Goal: Book appointment/travel/reservation

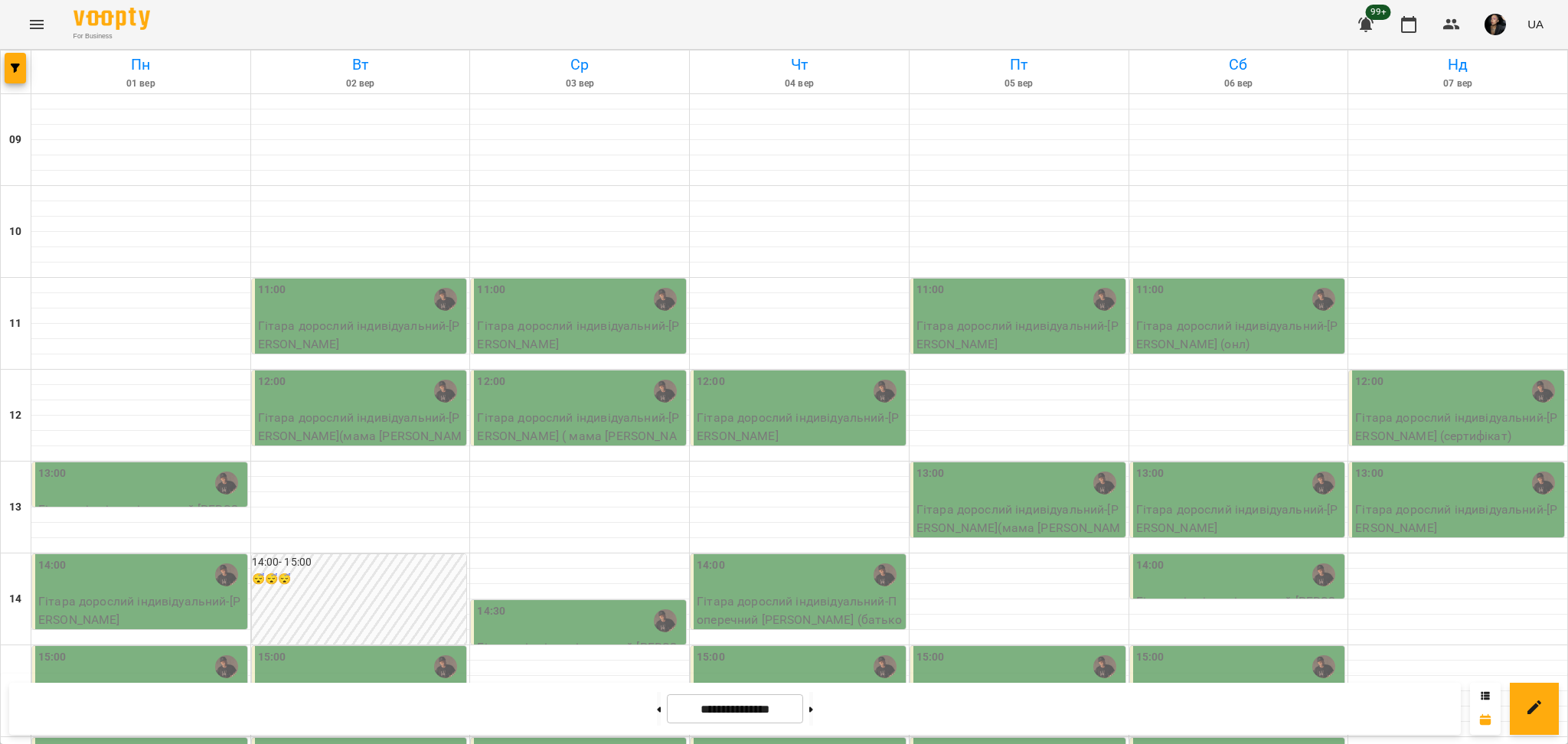
scroll to position [306, 0]
click at [813, 706] on button at bounding box center [811, 709] width 4 height 33
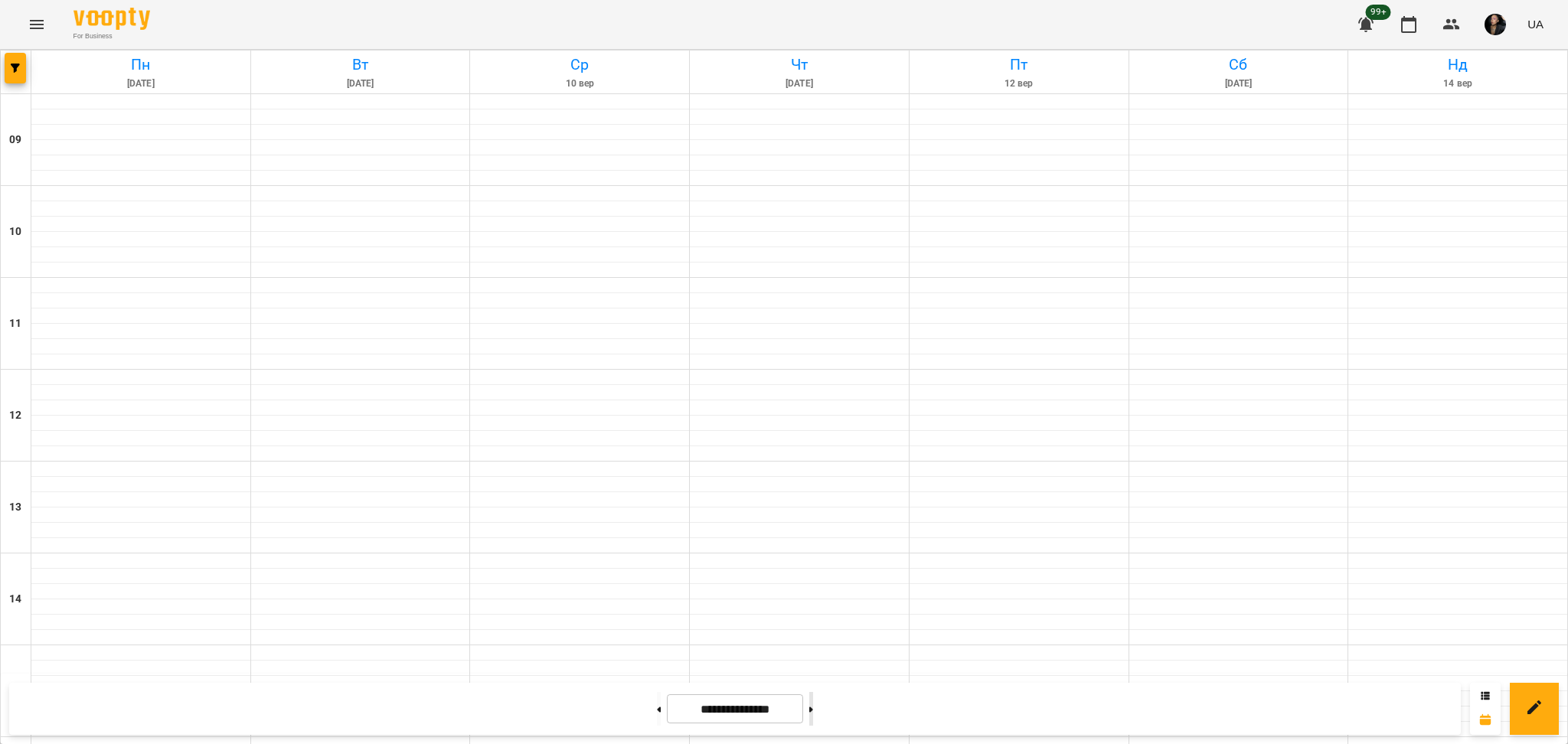
click at [813, 706] on button at bounding box center [811, 709] width 4 height 33
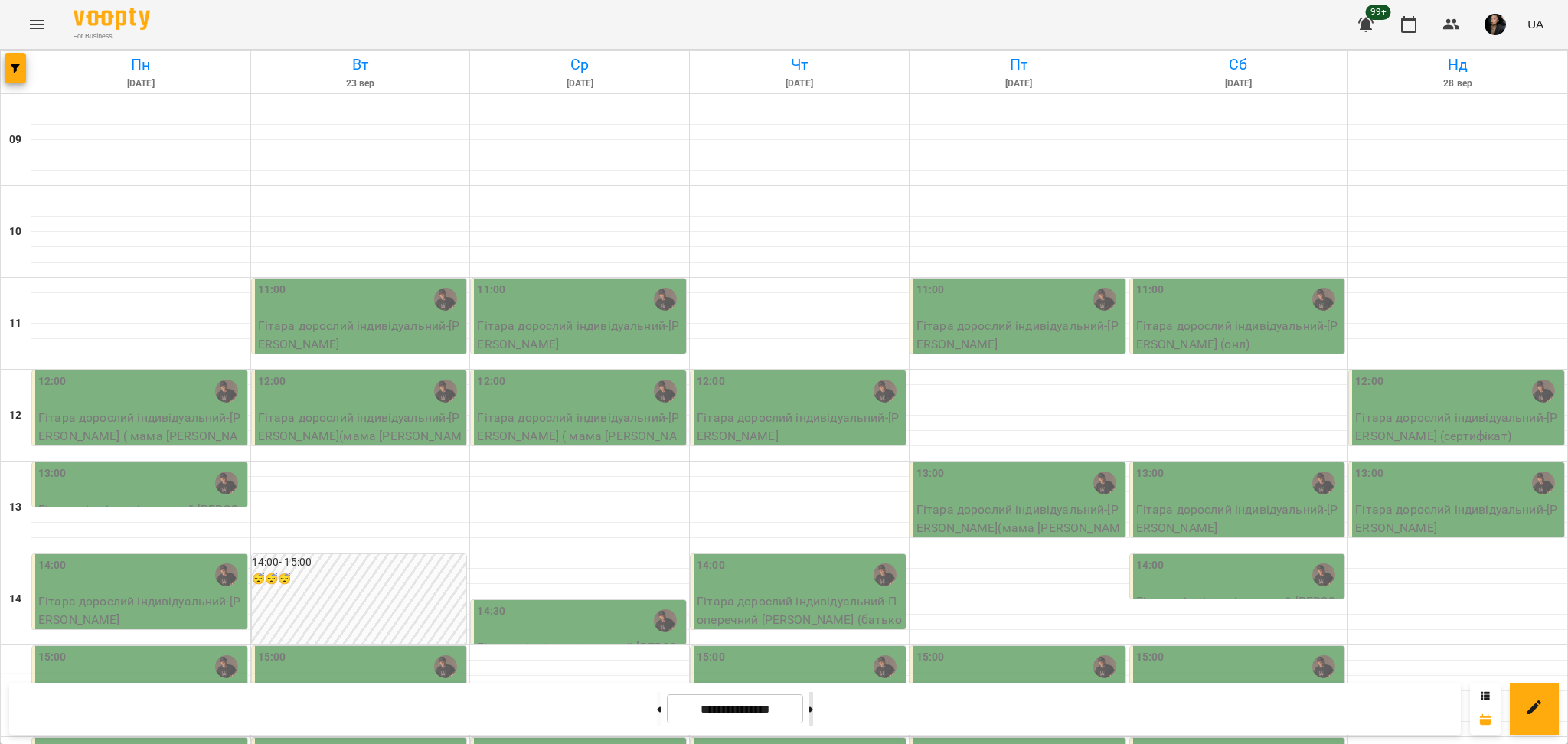
click at [813, 708] on button at bounding box center [811, 709] width 4 height 33
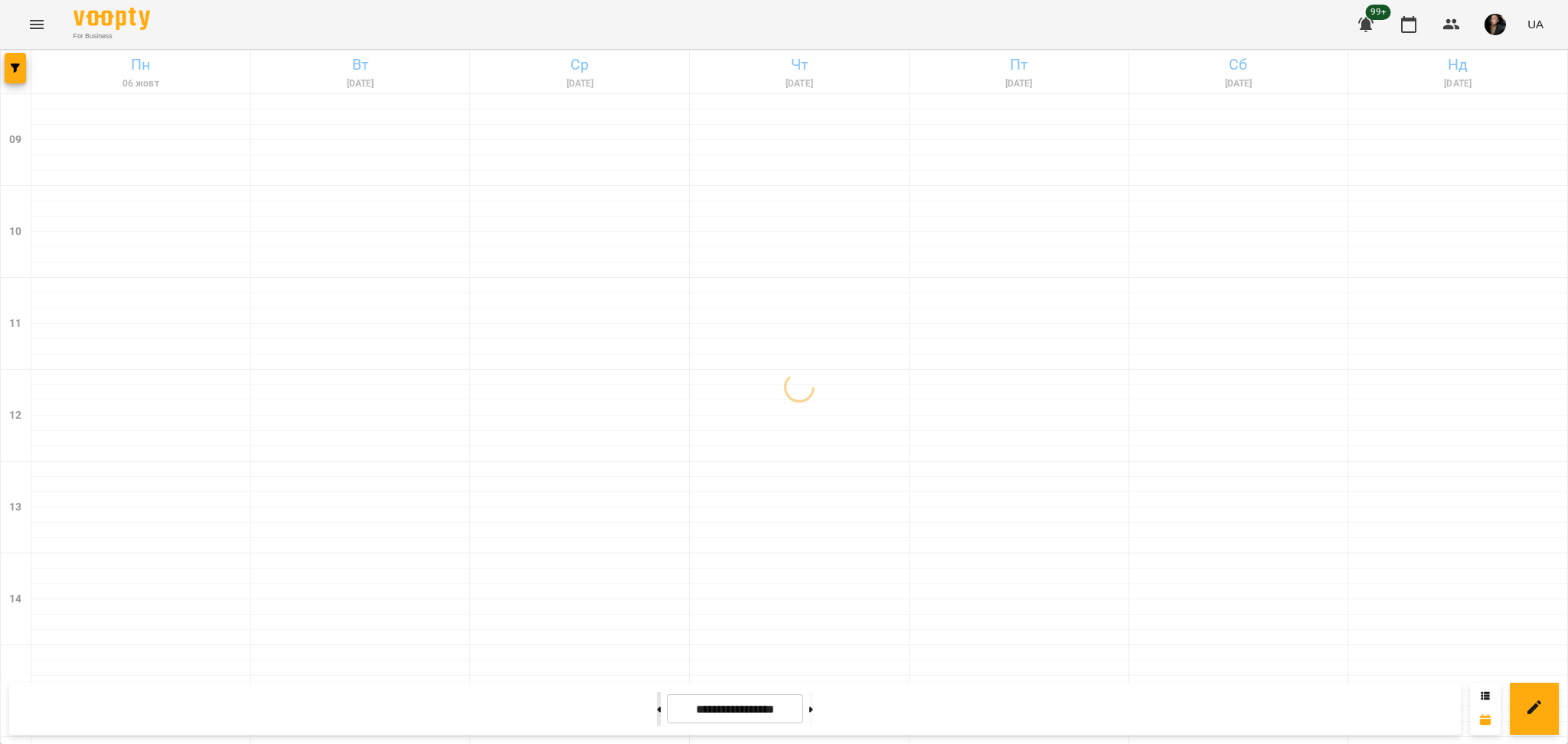
click at [657, 712] on icon at bounding box center [659, 710] width 4 height 6
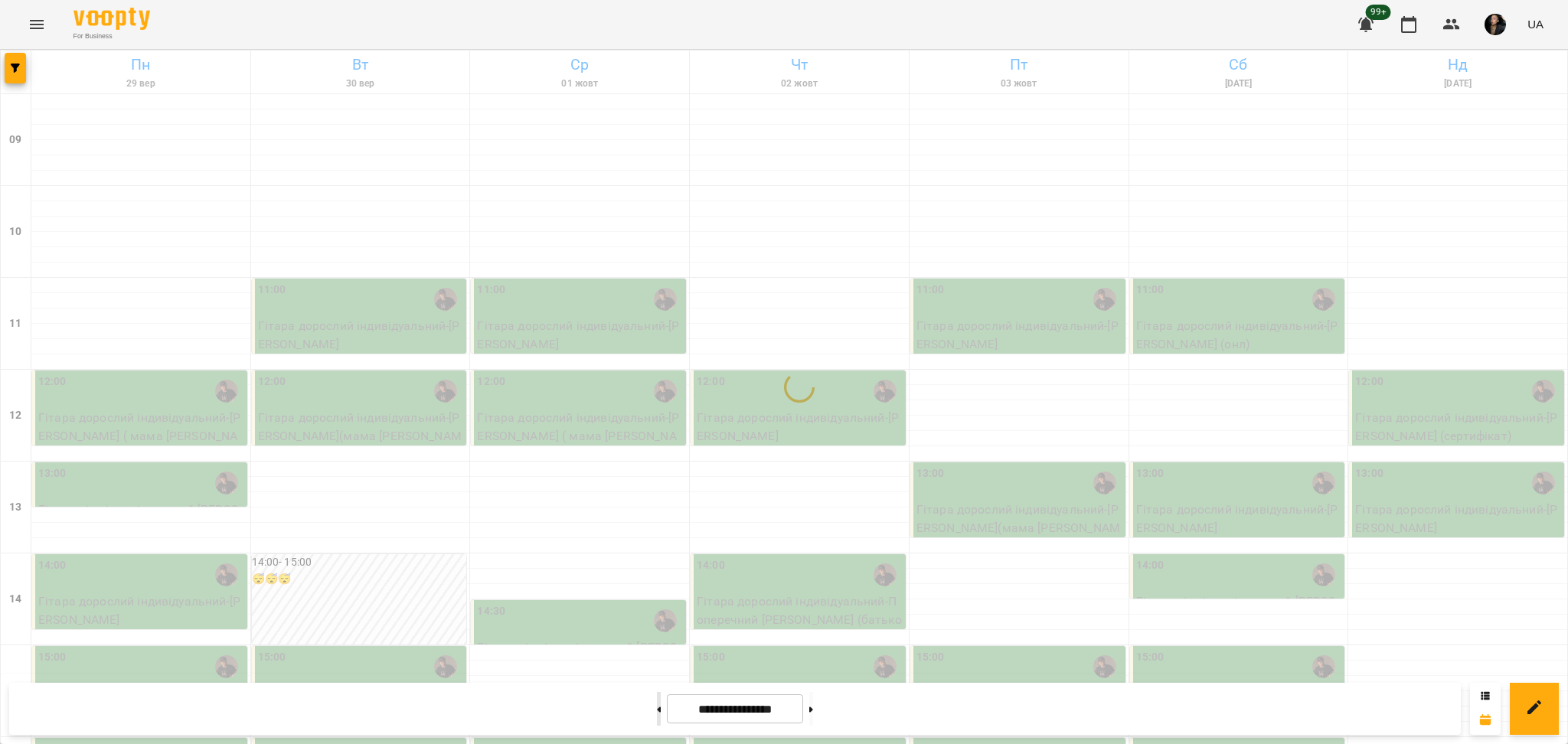
click at [657, 711] on button at bounding box center [659, 709] width 4 height 33
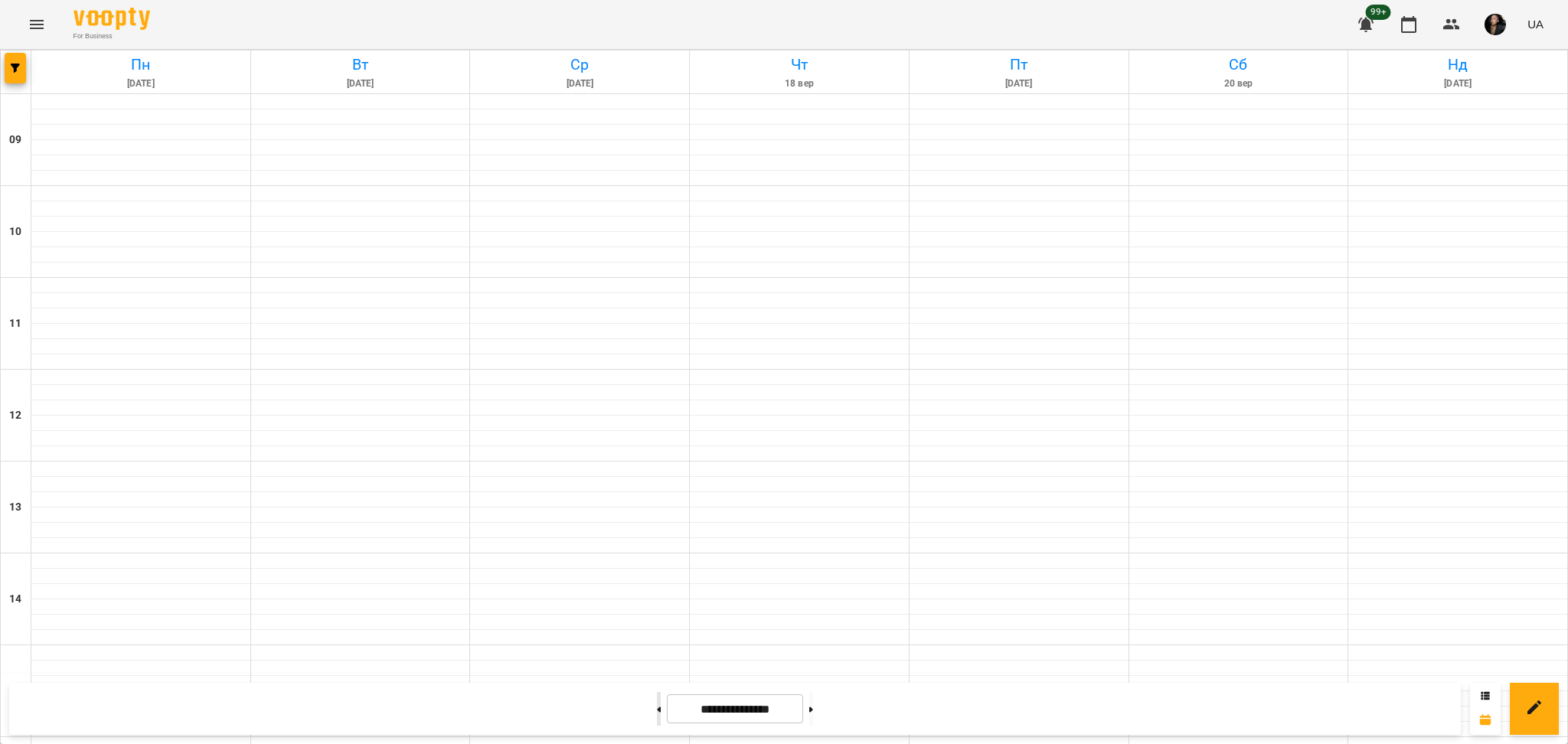
click at [657, 711] on button at bounding box center [659, 709] width 4 height 33
type input "**********"
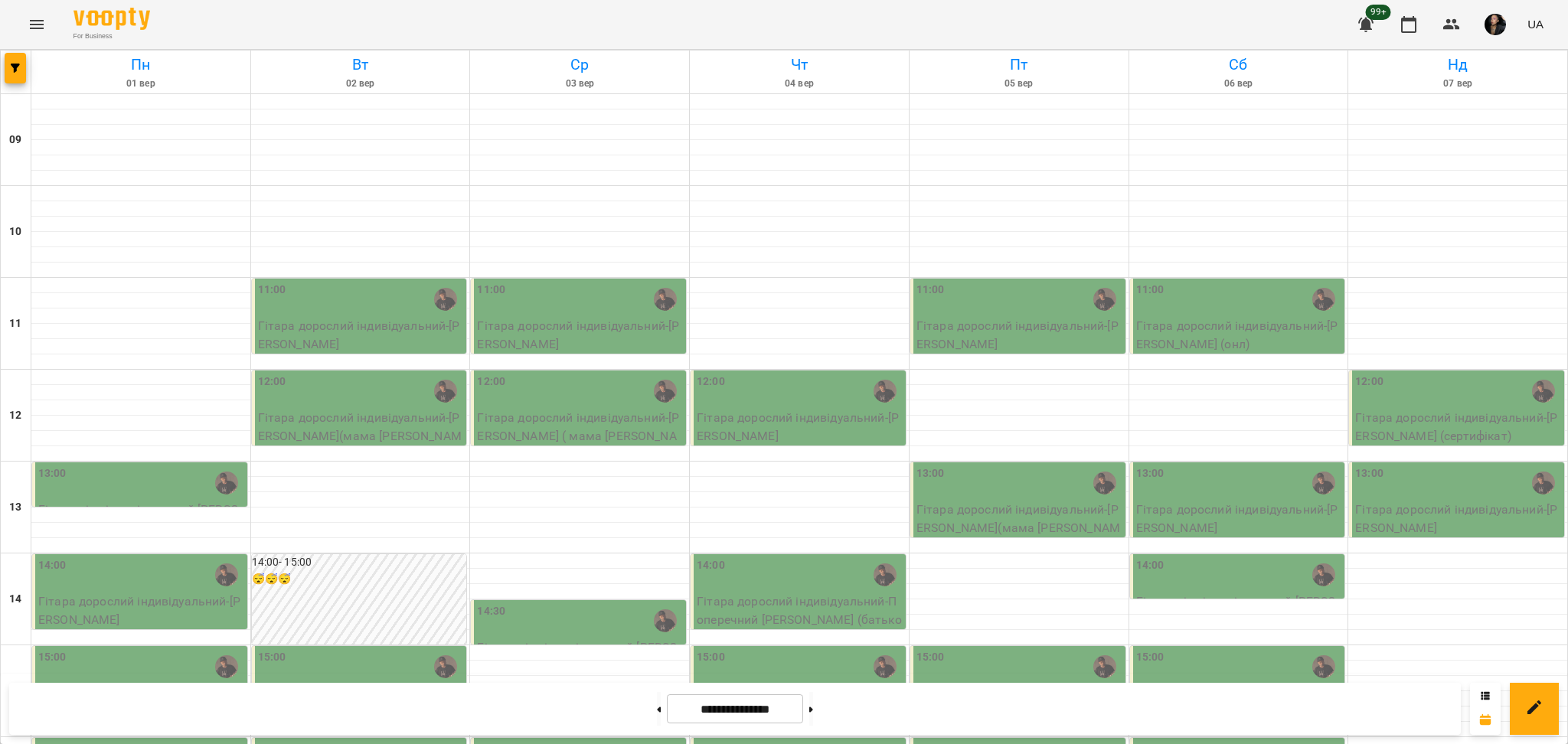
scroll to position [204, 0]
click at [104, 465] on div "13:00" at bounding box center [141, 483] width 206 height 35
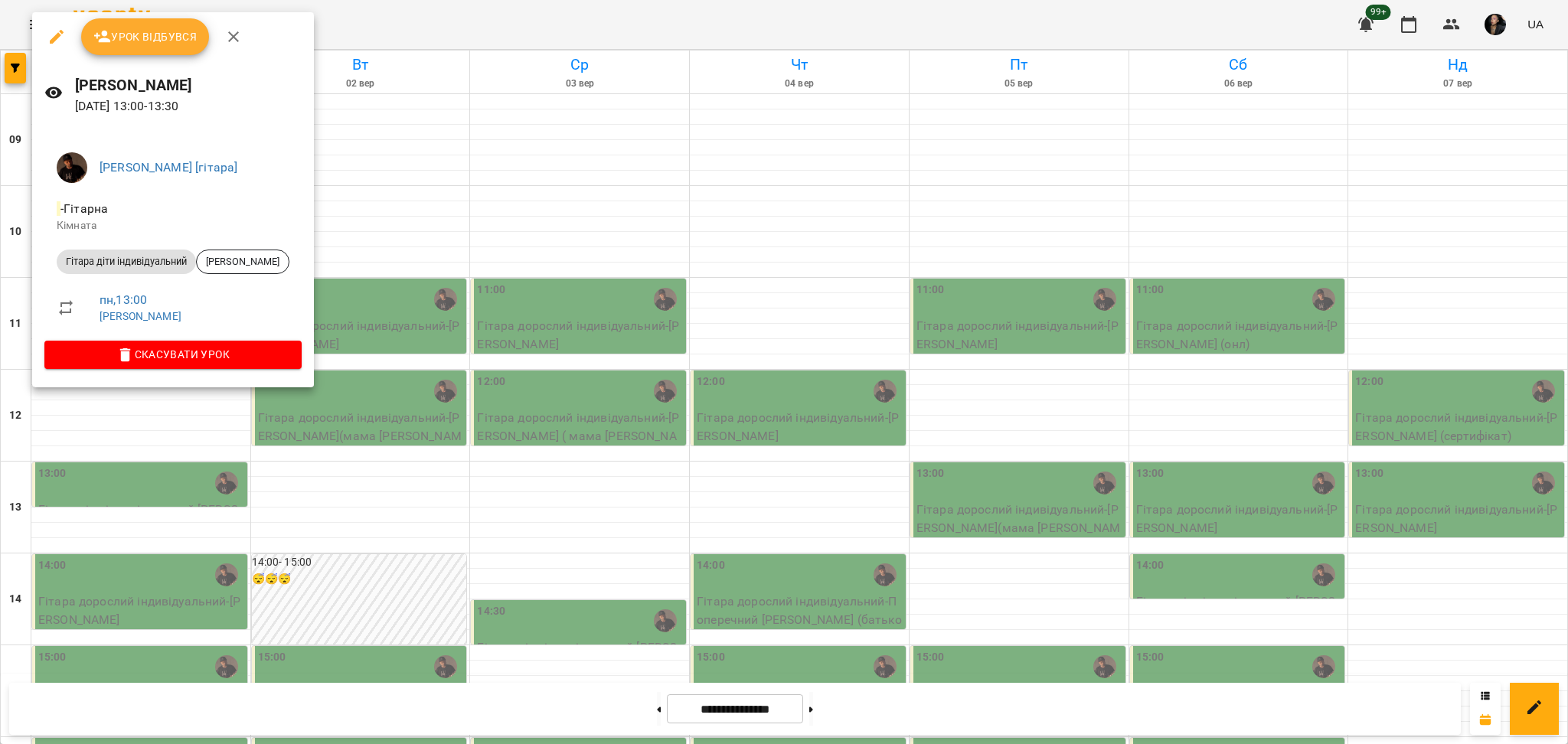
click at [334, 282] on div at bounding box center [784, 372] width 1568 height 744
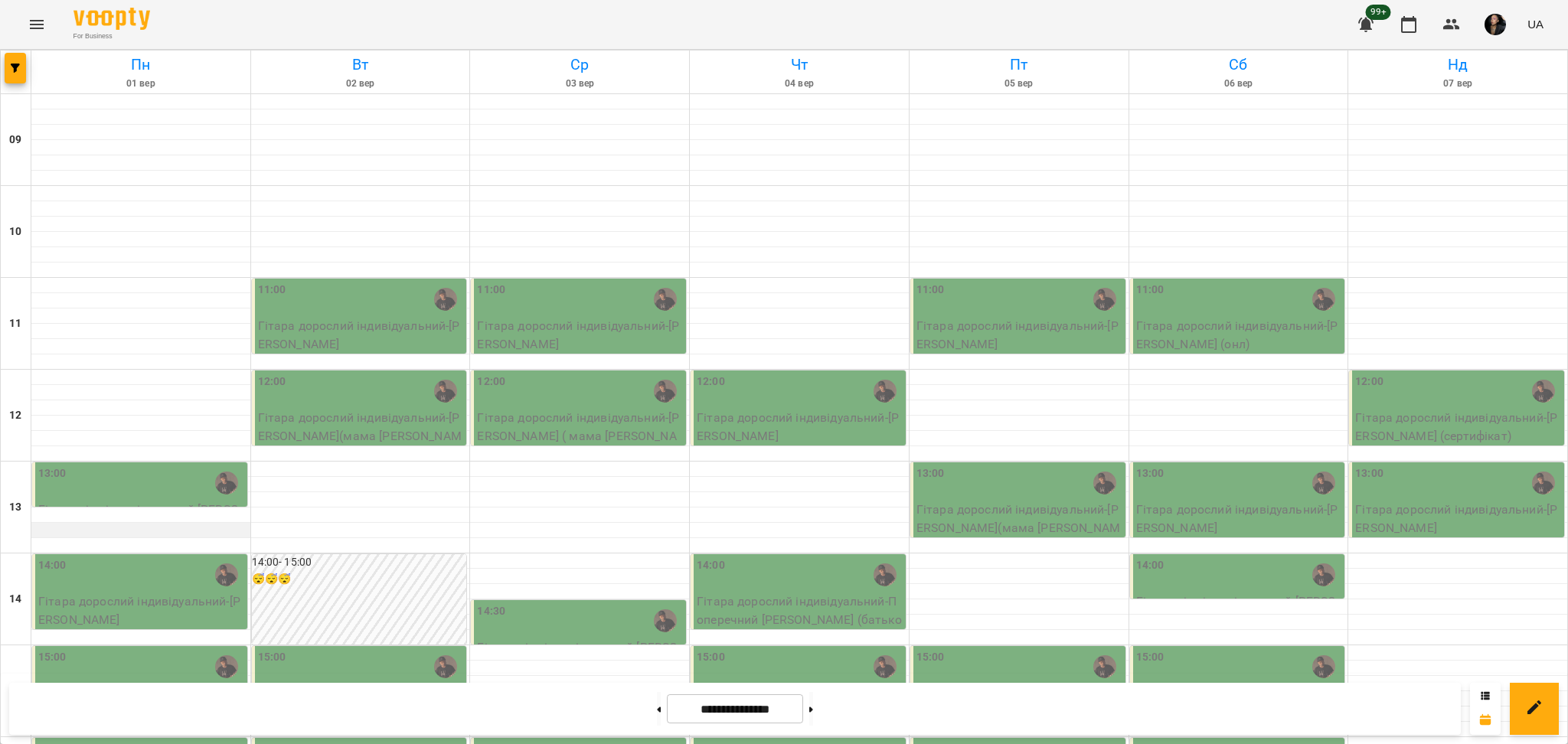
scroll to position [510, 0]
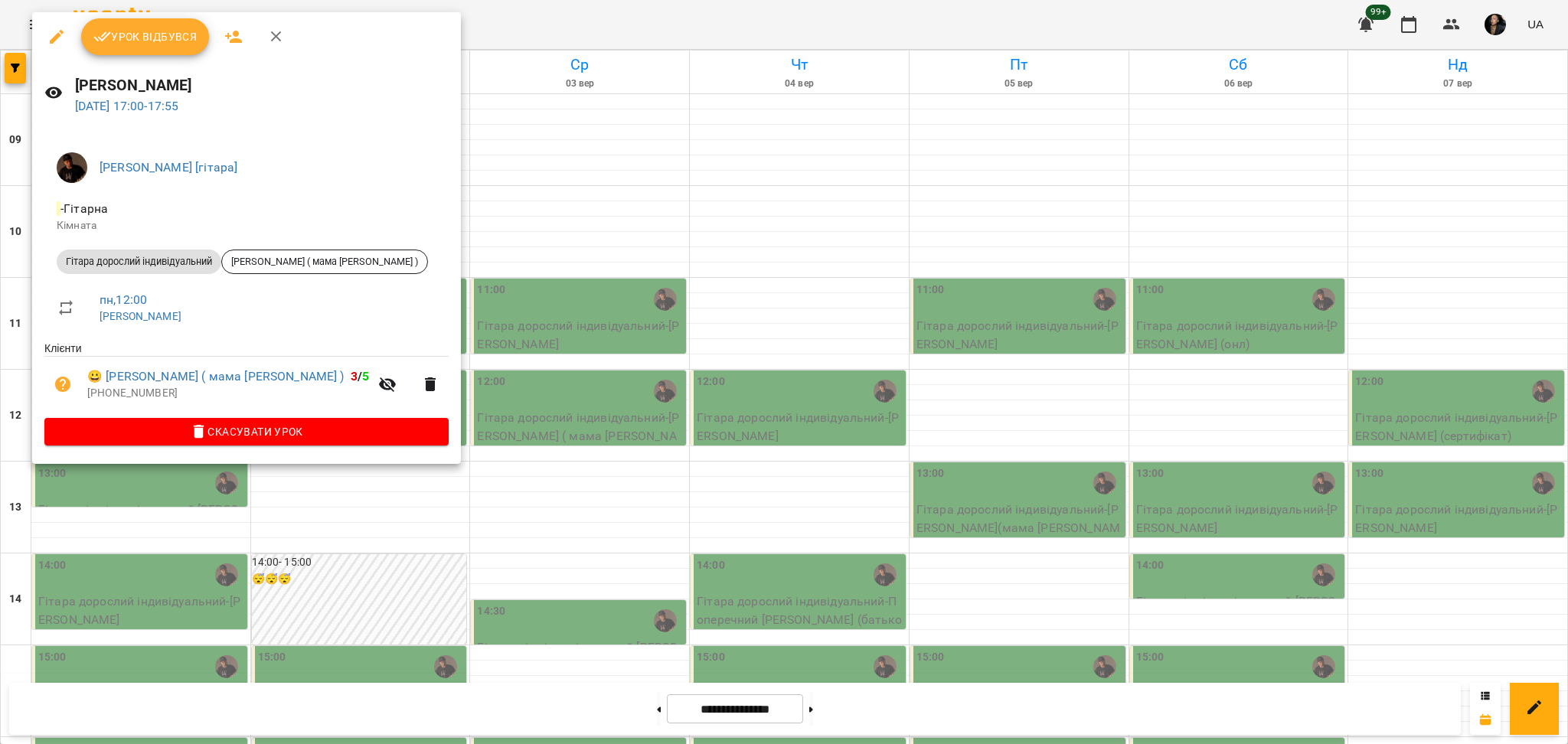
click at [531, 197] on div at bounding box center [784, 372] width 1568 height 744
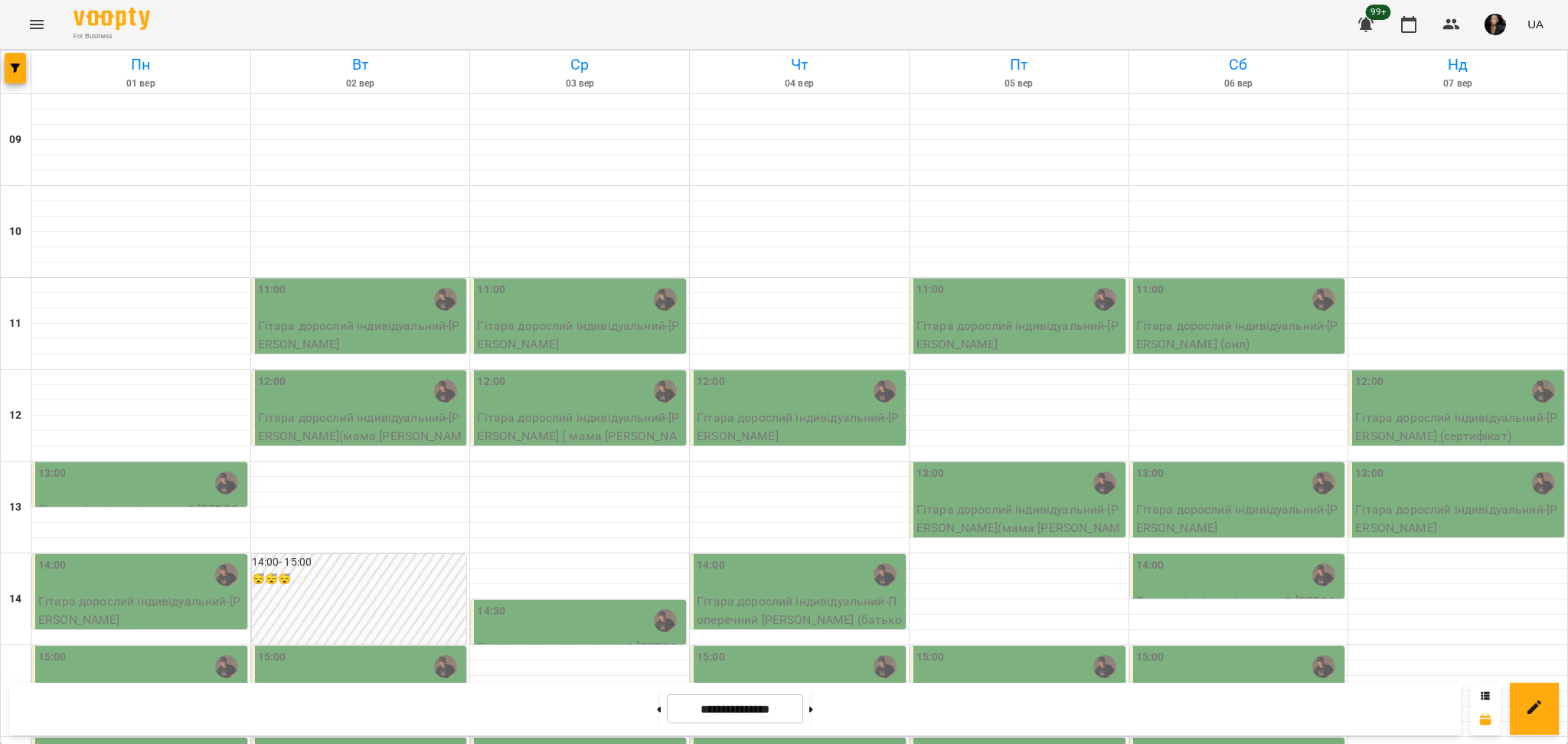
scroll to position [306, 0]
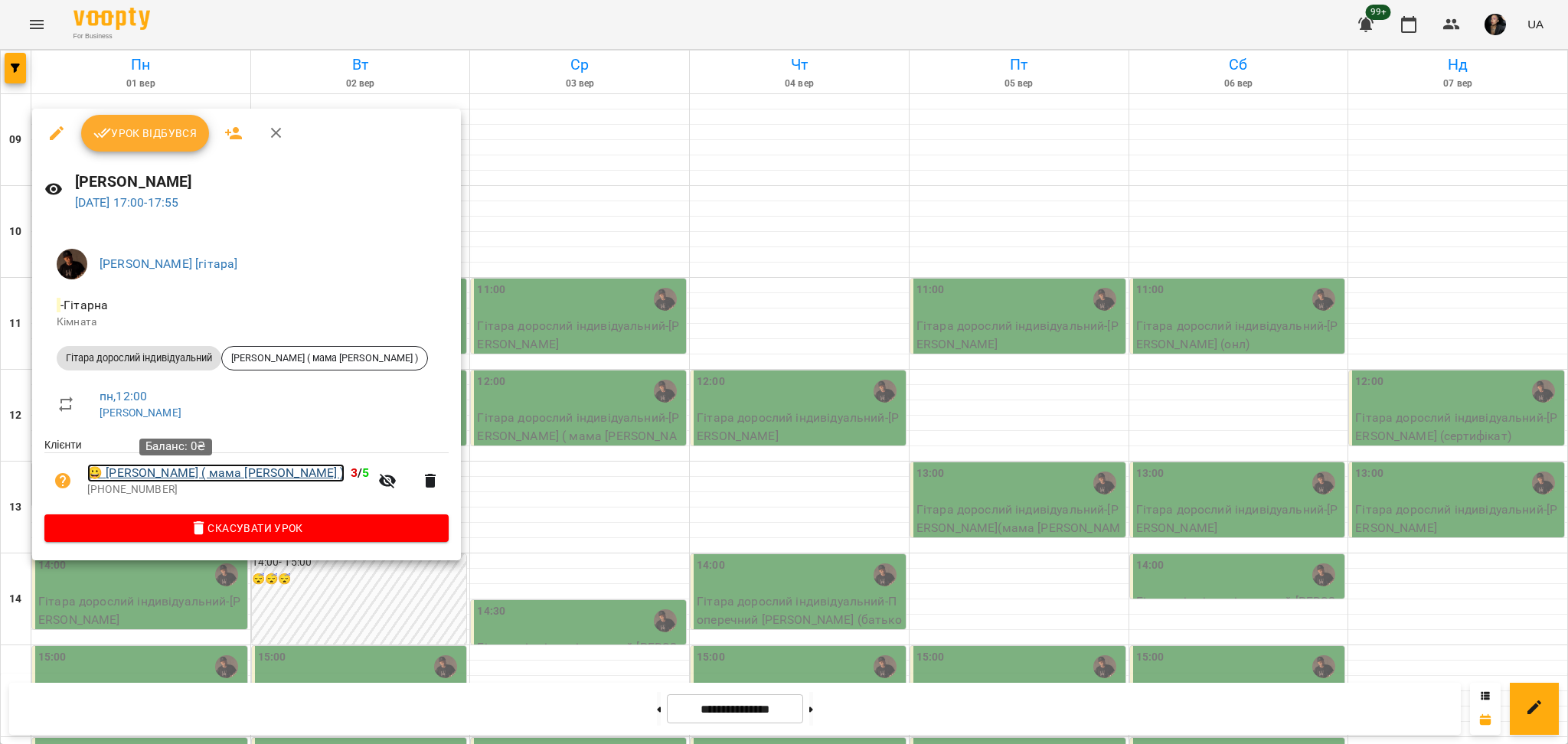
click at [179, 472] on link "😀 [PERSON_NAME] ( мама [PERSON_NAME] )" at bounding box center [216, 473] width 257 height 19
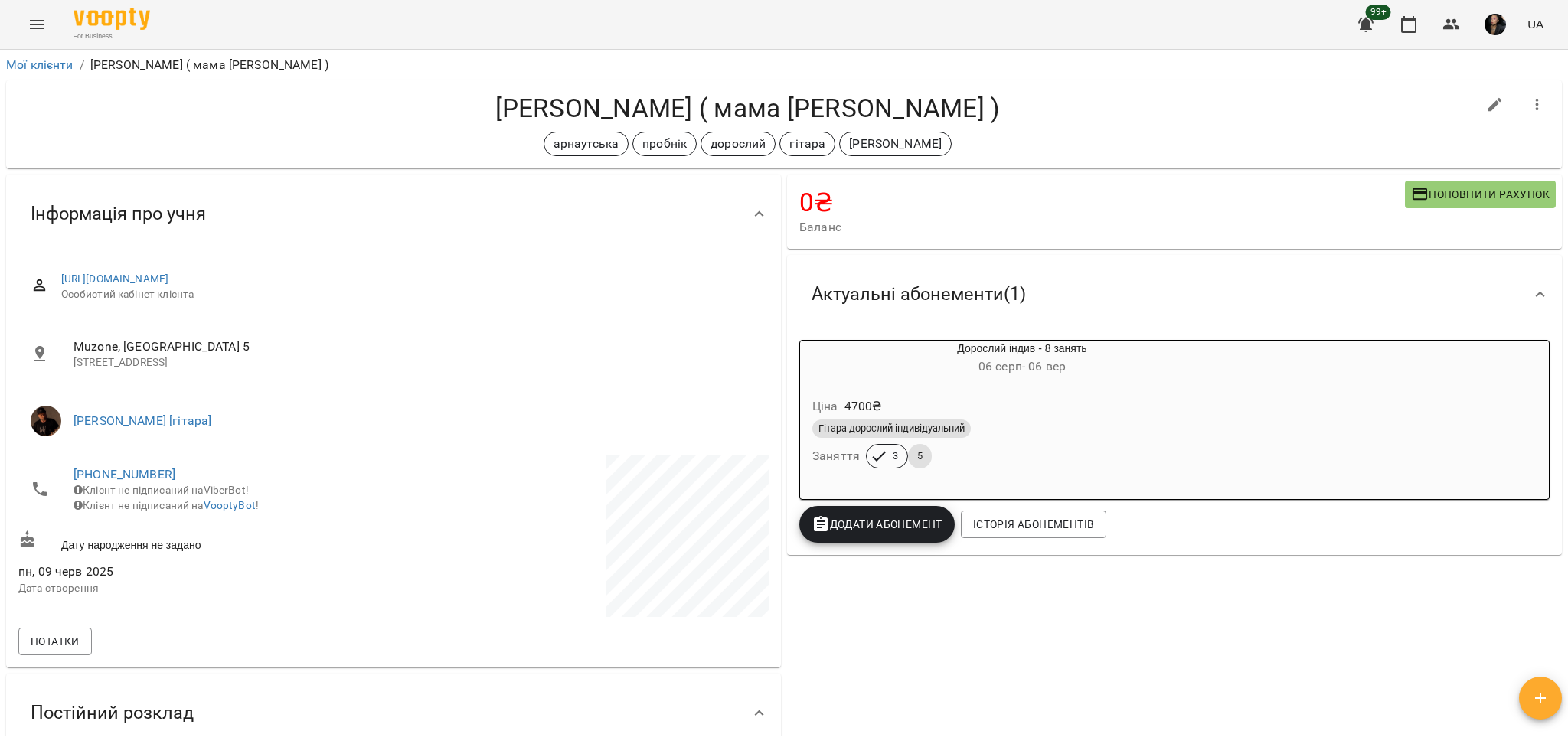
click at [1003, 454] on div "Гітара дорослий індивідуальний Заняття 3 5" at bounding box center [1022, 444] width 426 height 56
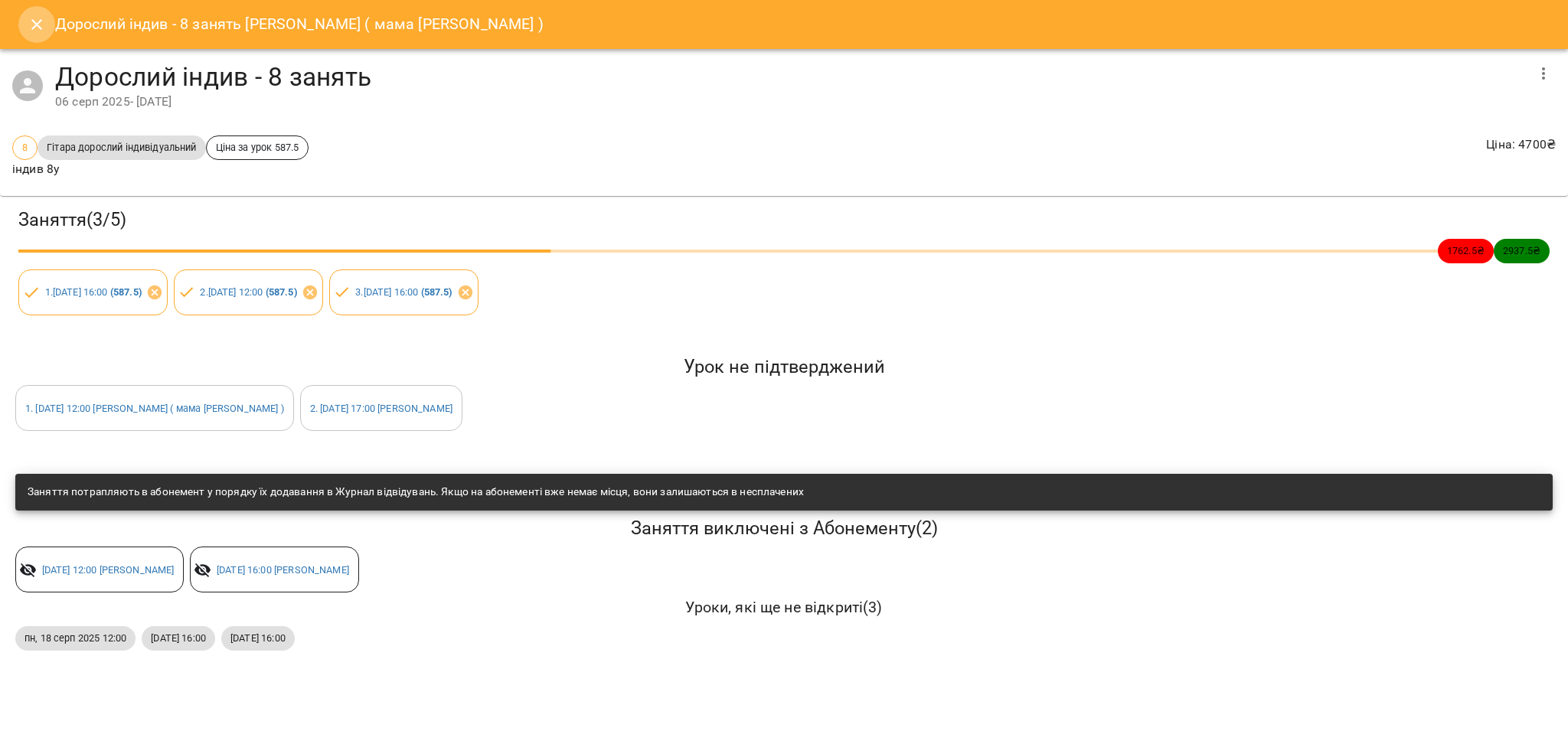
click at [38, 19] on icon "Close" at bounding box center [37, 25] width 19 height 19
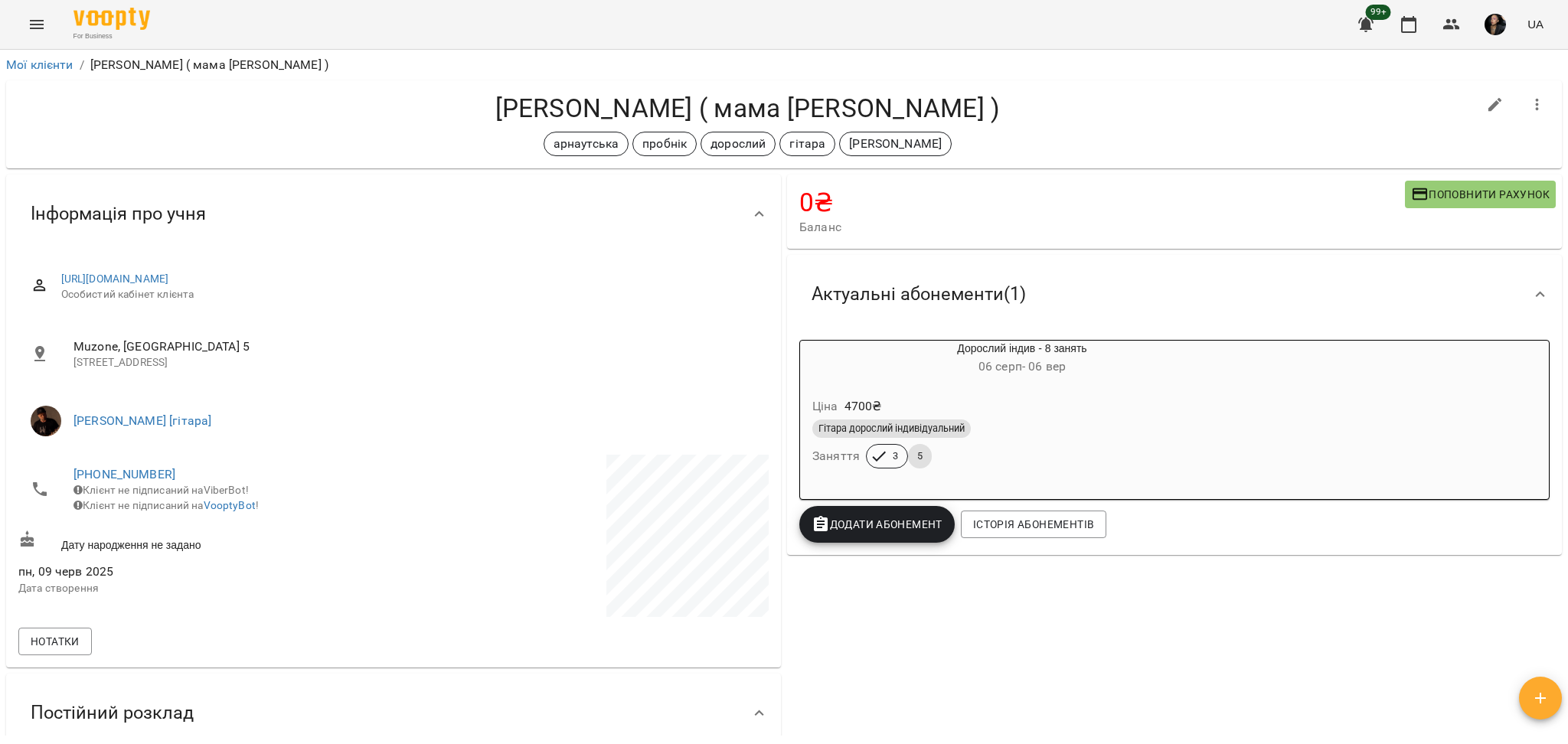
click at [933, 382] on div "Ціна 4700 ₴ Гітара дорослий індивідуальний Заняття 3 5" at bounding box center [1021, 435] width 451 height 110
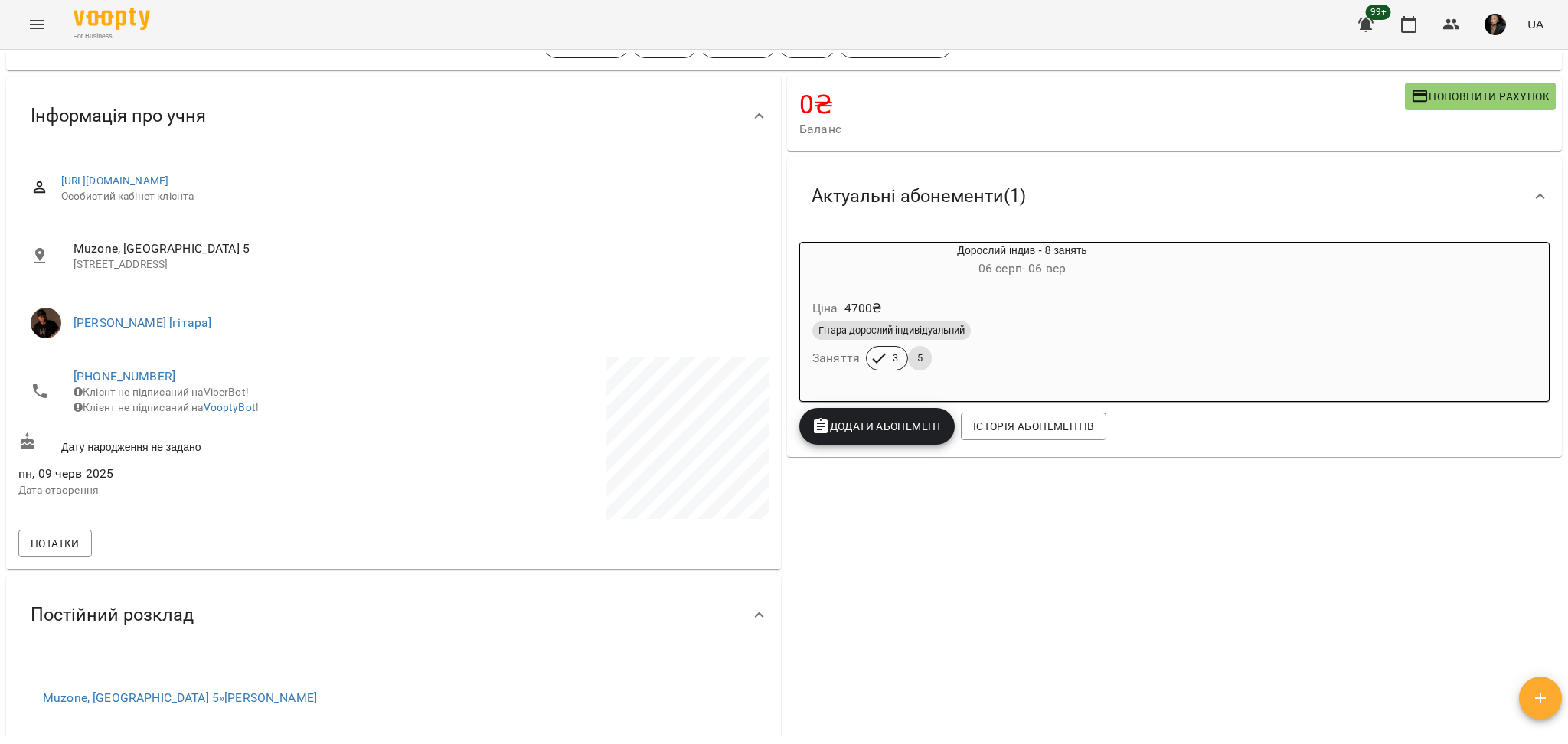
scroll to position [102, 0]
